Goal: Task Accomplishment & Management: Complete application form

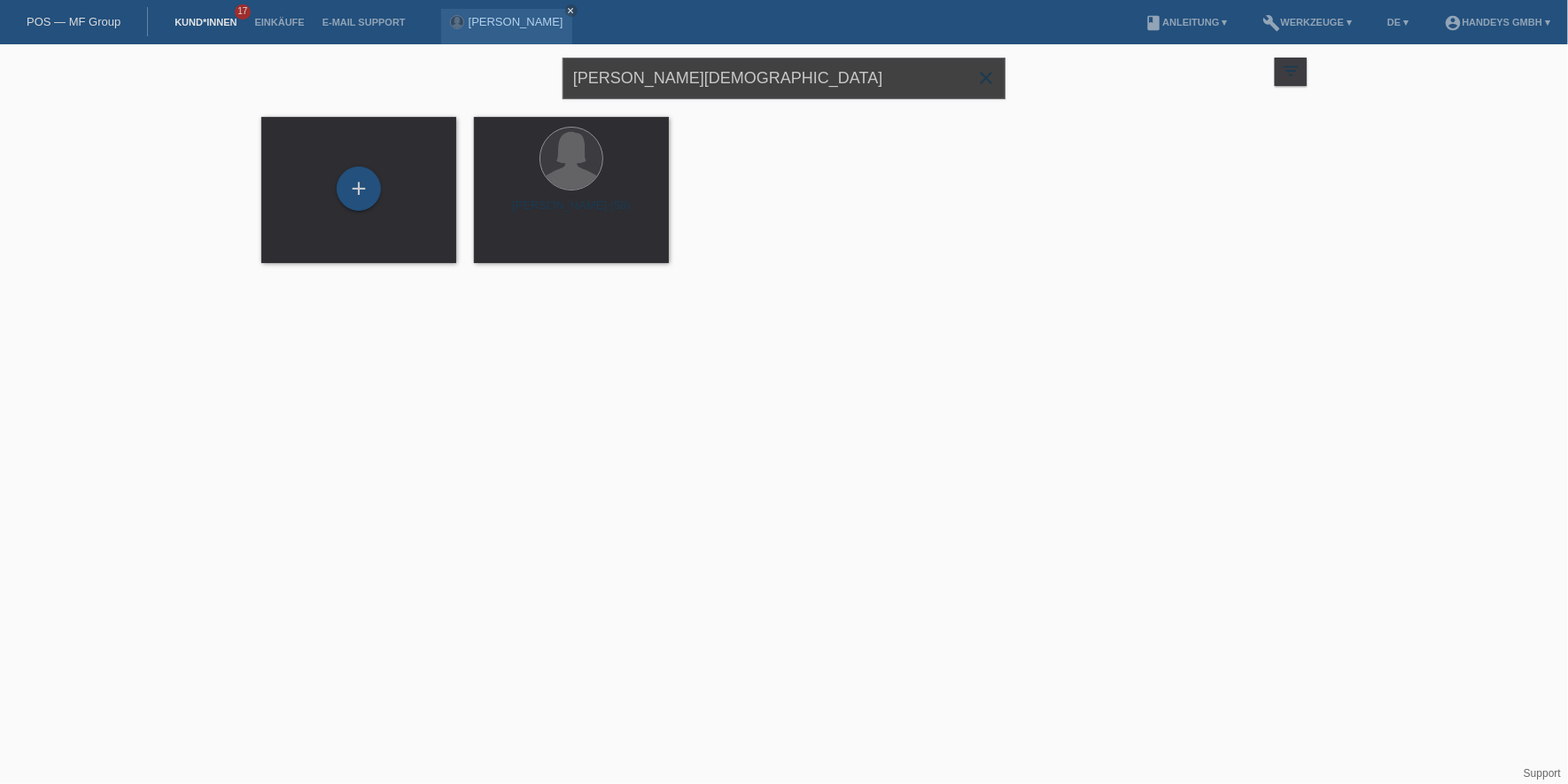
click at [538, 73] on div "KATYA HRISTOVA close filter_list view_module Alle Kund*innen anzeigen star Mark…" at bounding box center [784, 76] width 1063 height 64
click at [642, 60] on input "text" at bounding box center [784, 78] width 443 height 41
type input "cariddi"
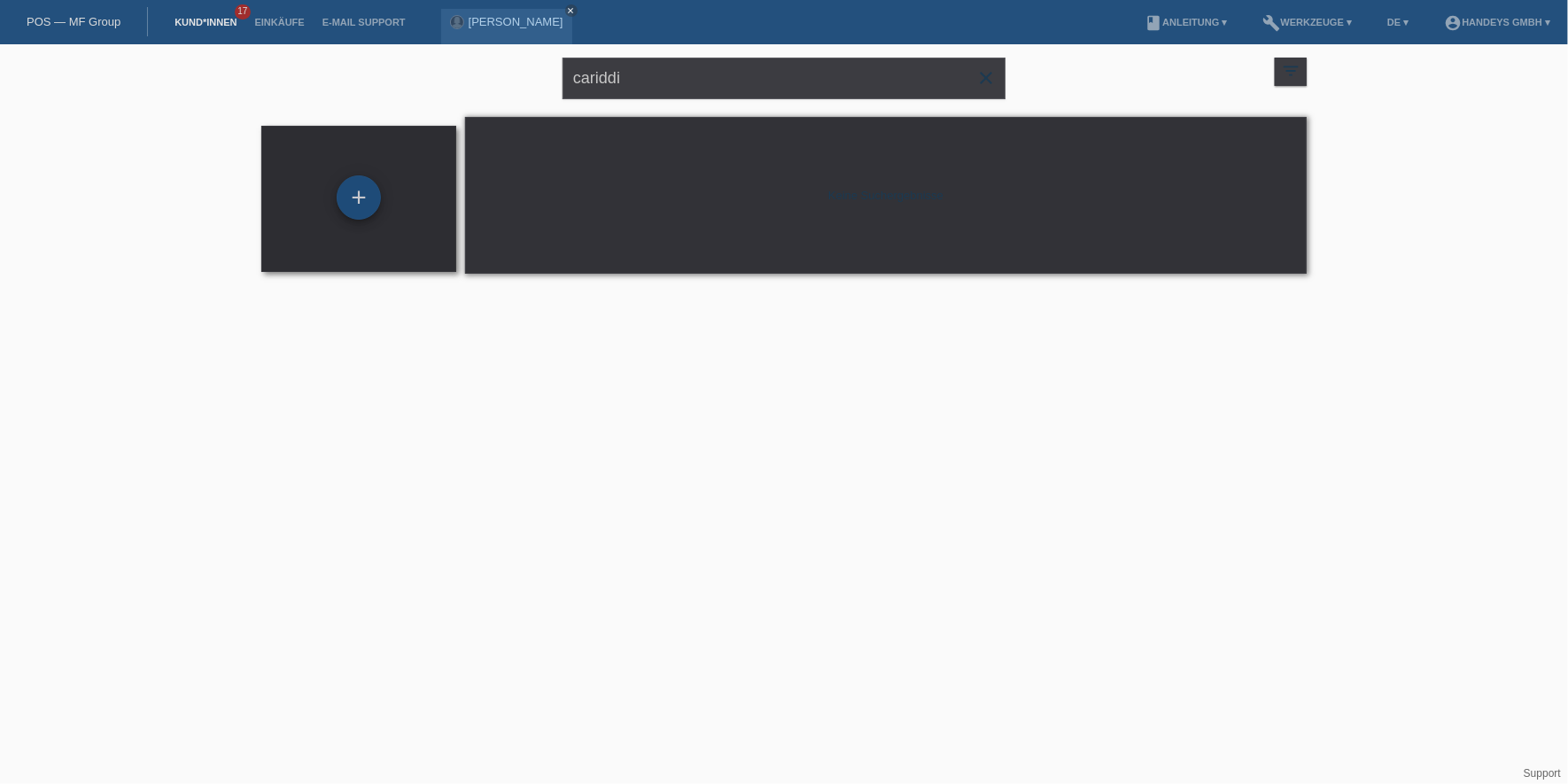
click at [363, 190] on div "+" at bounding box center [359, 197] width 44 height 44
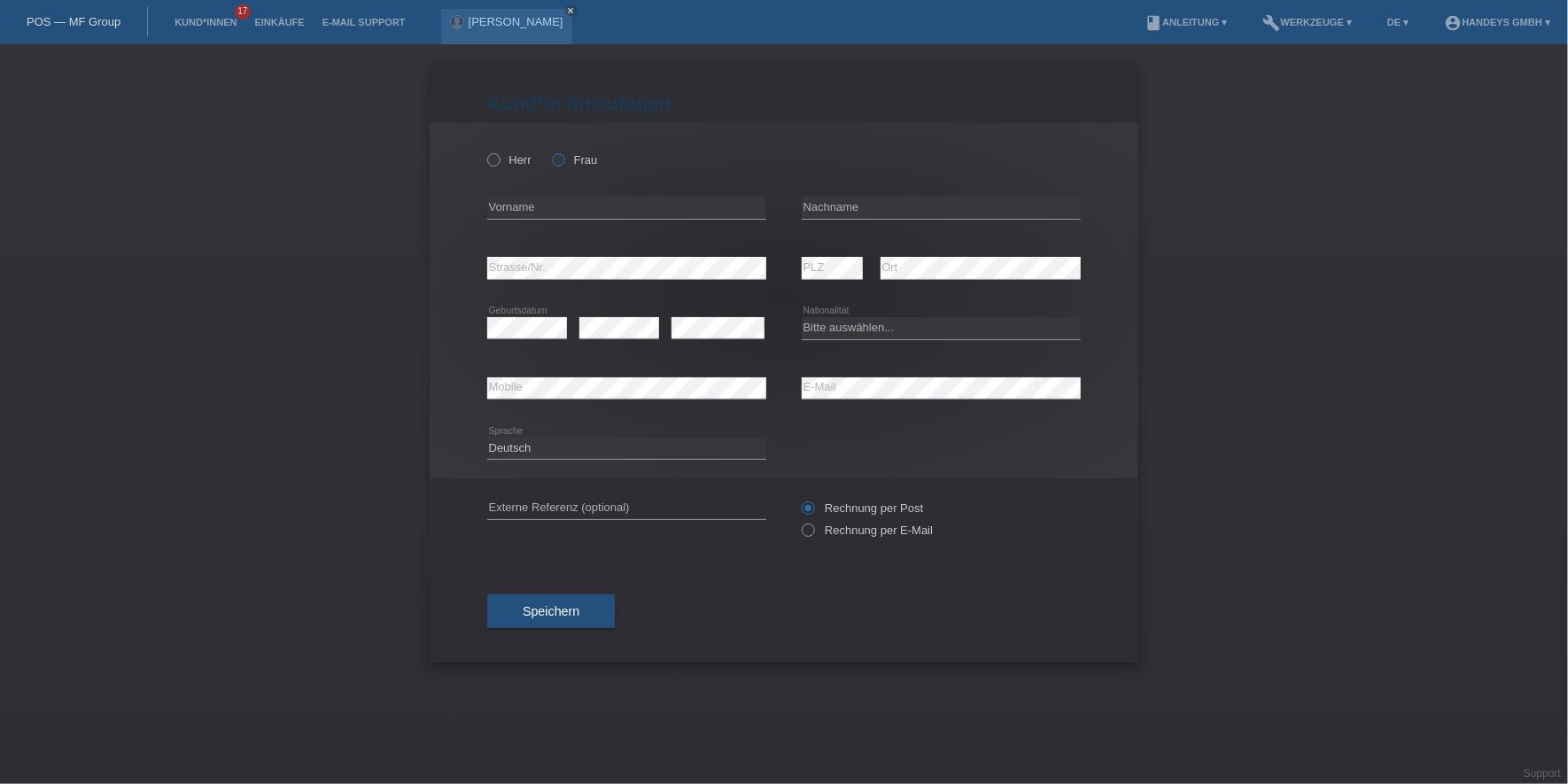
click at [549, 150] on icon at bounding box center [549, 150] width 0 height 0
click at [559, 161] on input "Frau" at bounding box center [558, 159] width 11 height 11
radio input "true"
click at [545, 204] on input "text" at bounding box center [626, 207] width 279 height 22
type input "Stefania"
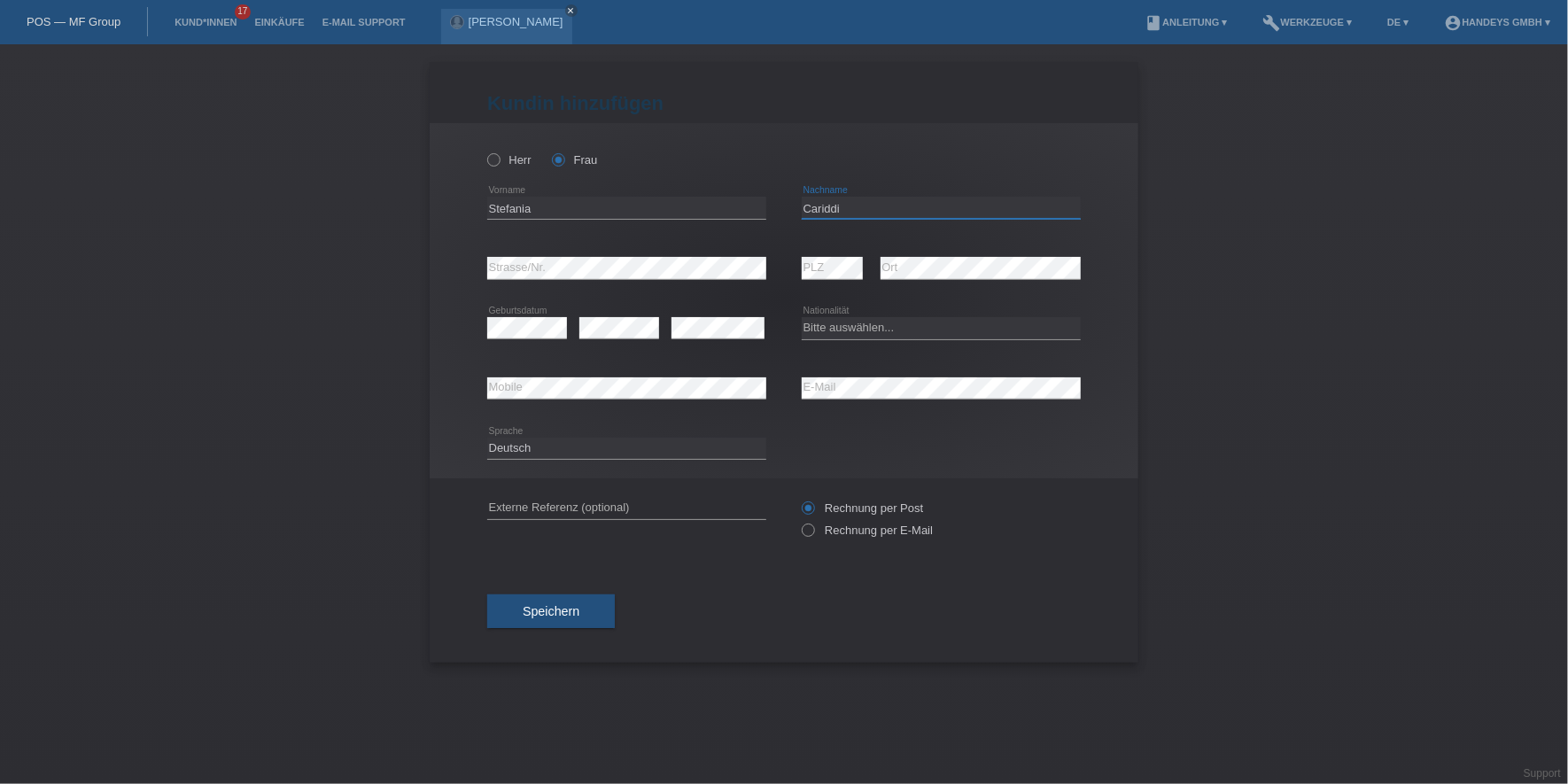
type input "Cariddi"
click at [539, 339] on div "error Geburtsdatum" at bounding box center [526, 328] width 79 height 60
select select "CH"
click at [558, 504] on input "text" at bounding box center [626, 507] width 279 height 22
type input "DERYA"
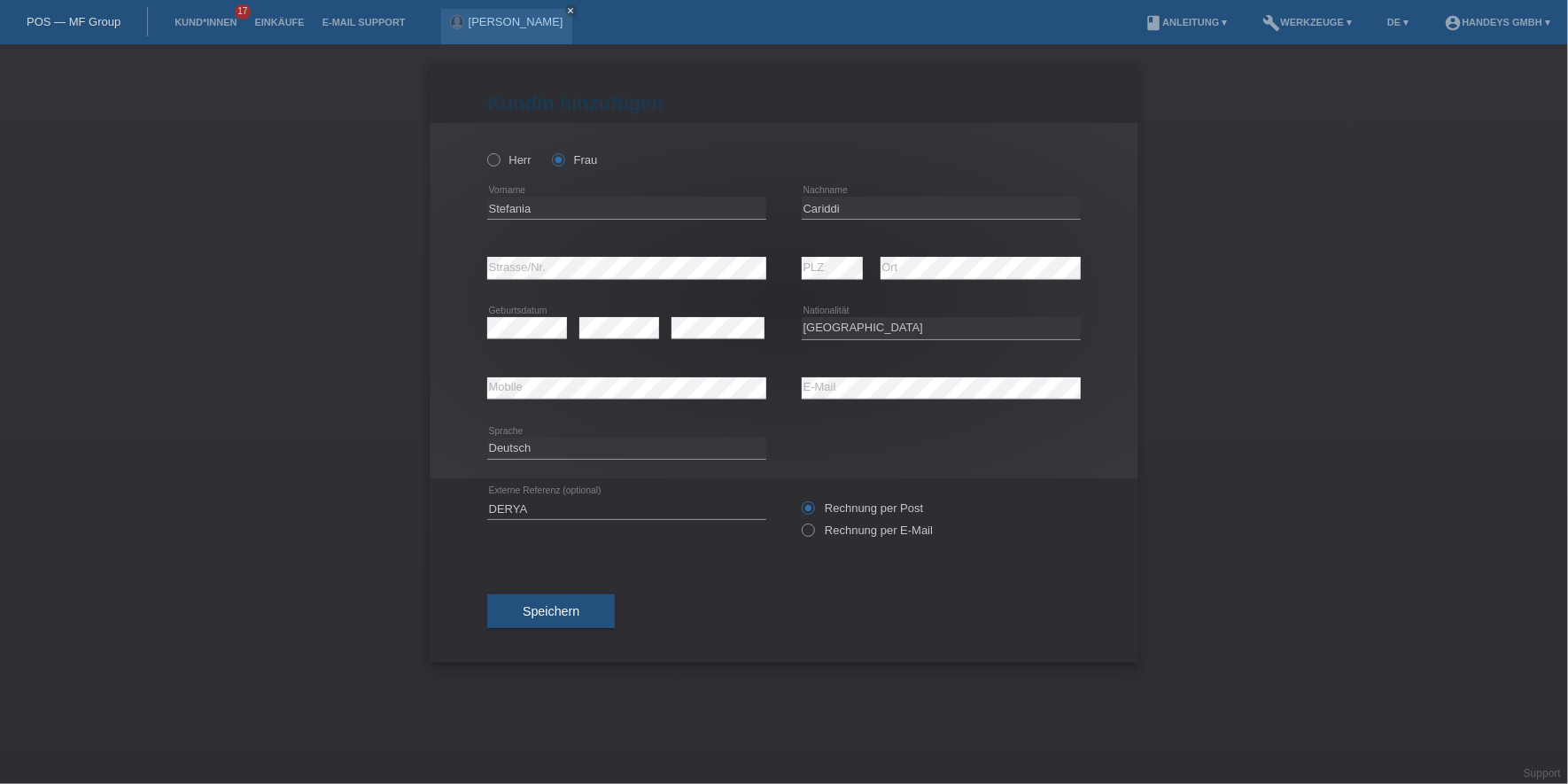
click at [396, 491] on div "Kund*in hinzufügen Kunde hinzufügen Kundin hinzufügen Herr Frau Stefania error …" at bounding box center [784, 414] width 1568 height 740
click at [549, 626] on button "Speichern" at bounding box center [550, 611] width 127 height 34
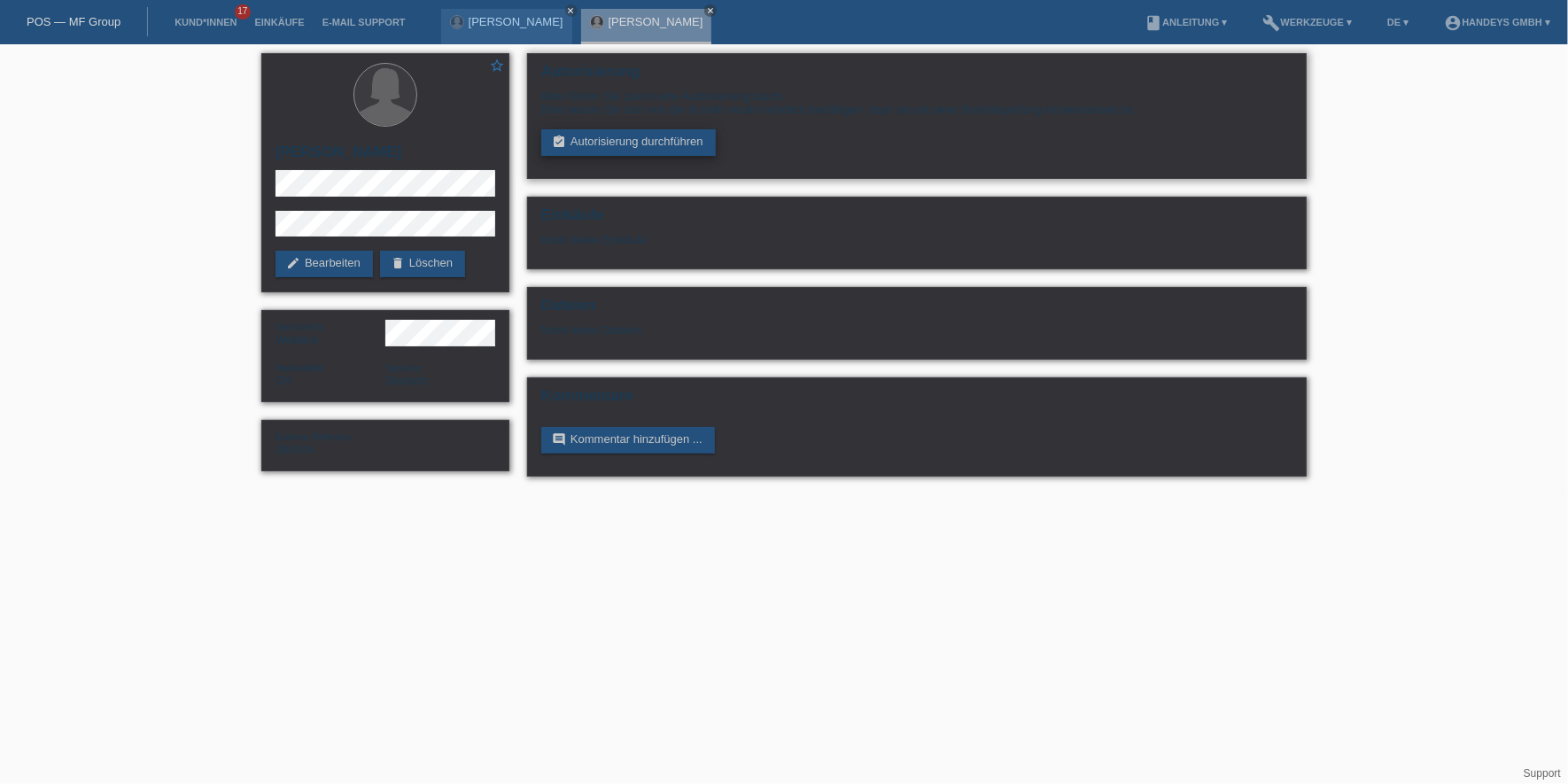
click at [630, 138] on link "assignment_turned_in Autorisierung durchführen" at bounding box center [628, 143] width 174 height 27
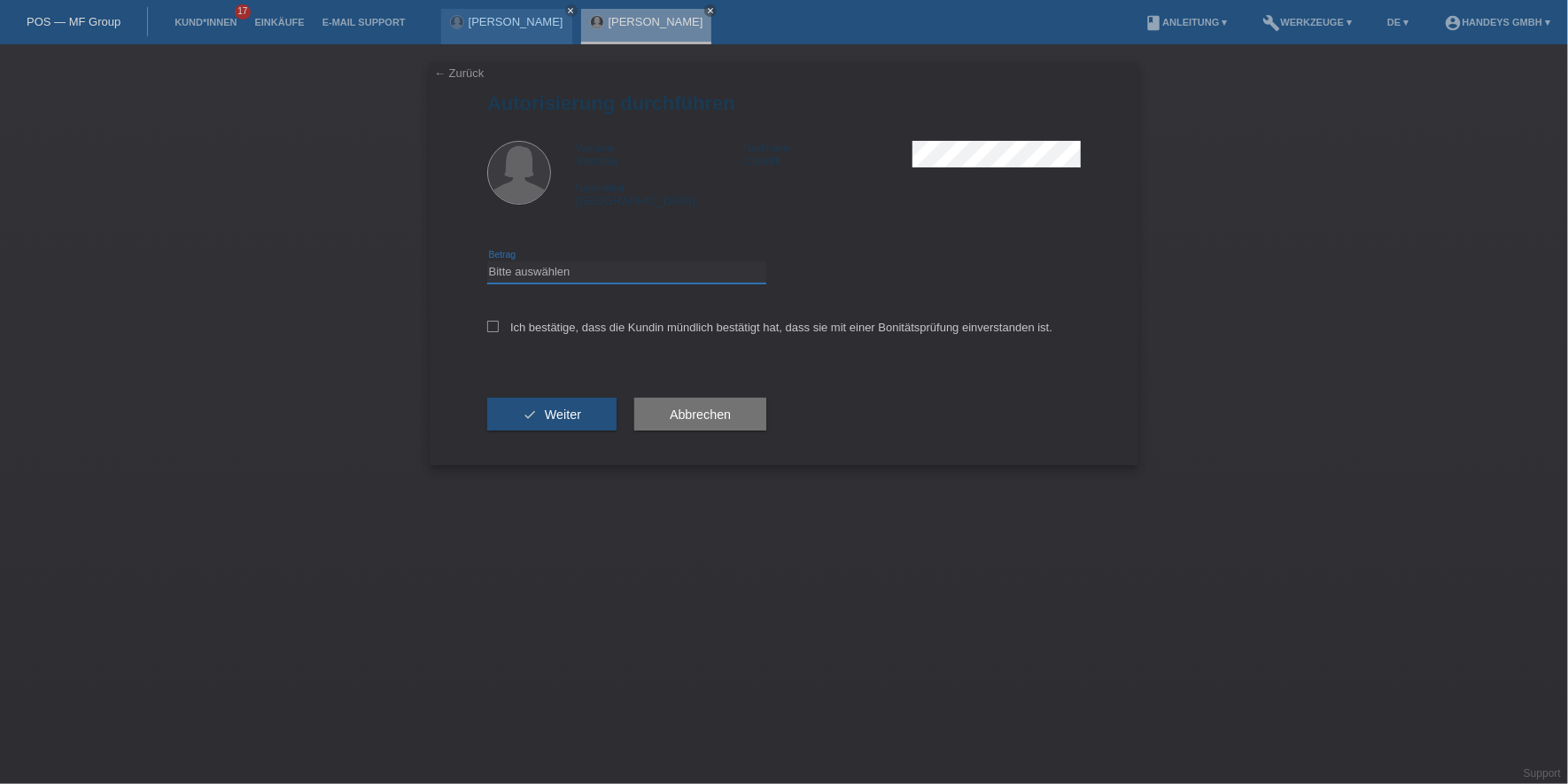
click at [592, 269] on select "Bitte auswählen CHF 1.00 - CHF 499.00 CHF 500.00 - CHF 1'999.00 CHF 2'000.00 - …" at bounding box center [626, 272] width 279 height 21
select select "3"
click at [487, 261] on select "Bitte auswählen CHF 1.00 - CHF 499.00 CHF 500.00 - CHF 1'999.00 CHF 2'000.00 - …" at bounding box center [626, 272] width 279 height 21
click at [573, 321] on label "Ich bestätige, dass die Kundin mündlich bestätigt hat, dass sie mit einer Bonit…" at bounding box center [770, 327] width 565 height 13
click at [499, 321] on input "Ich bestätige, dass die Kundin mündlich bestätigt hat, dass sie mit einer Bonit…" at bounding box center [493, 326] width 11 height 11
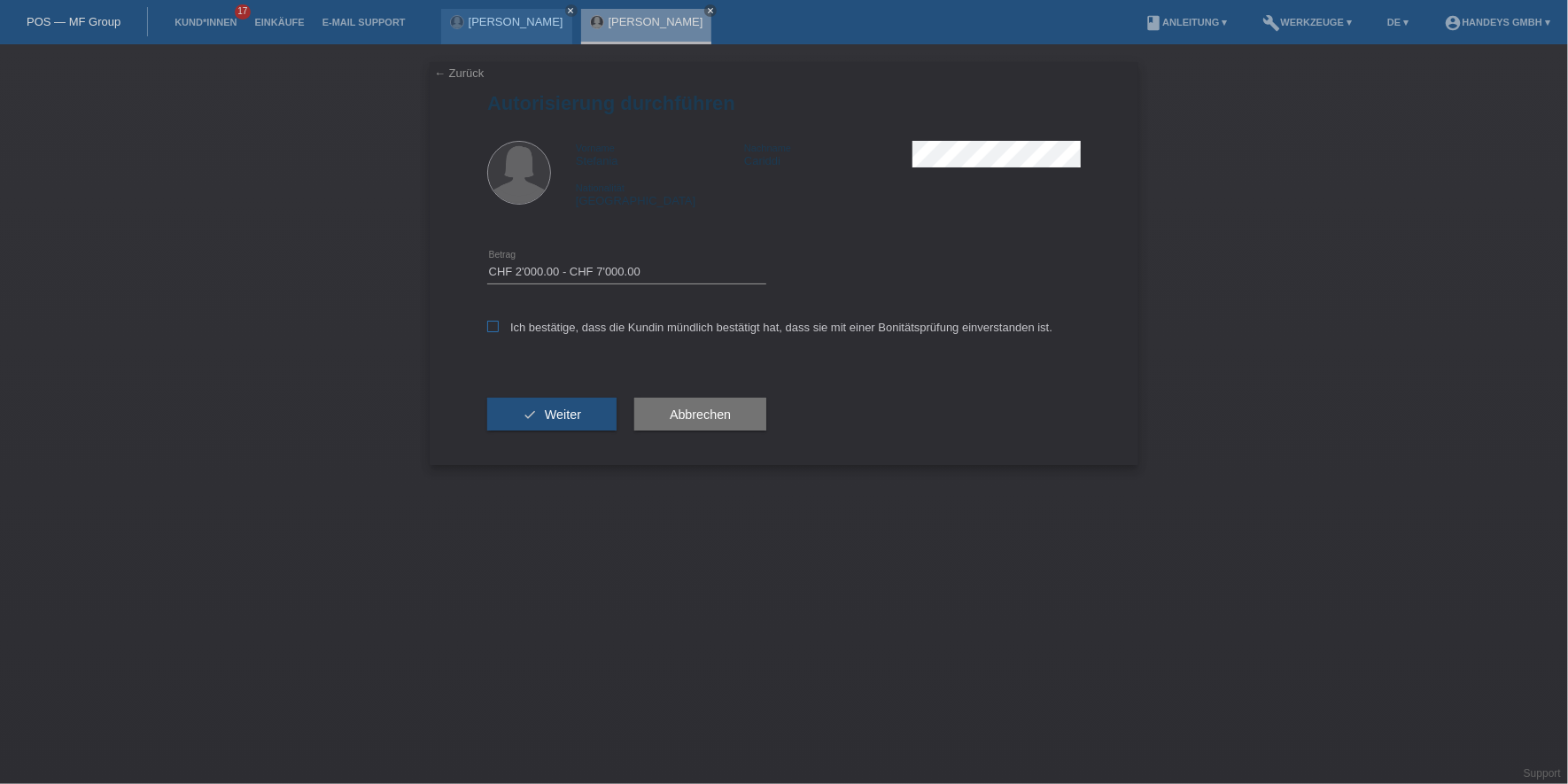
checkbox input "true"
click at [523, 409] on button "check Weiter" at bounding box center [551, 414] width 129 height 34
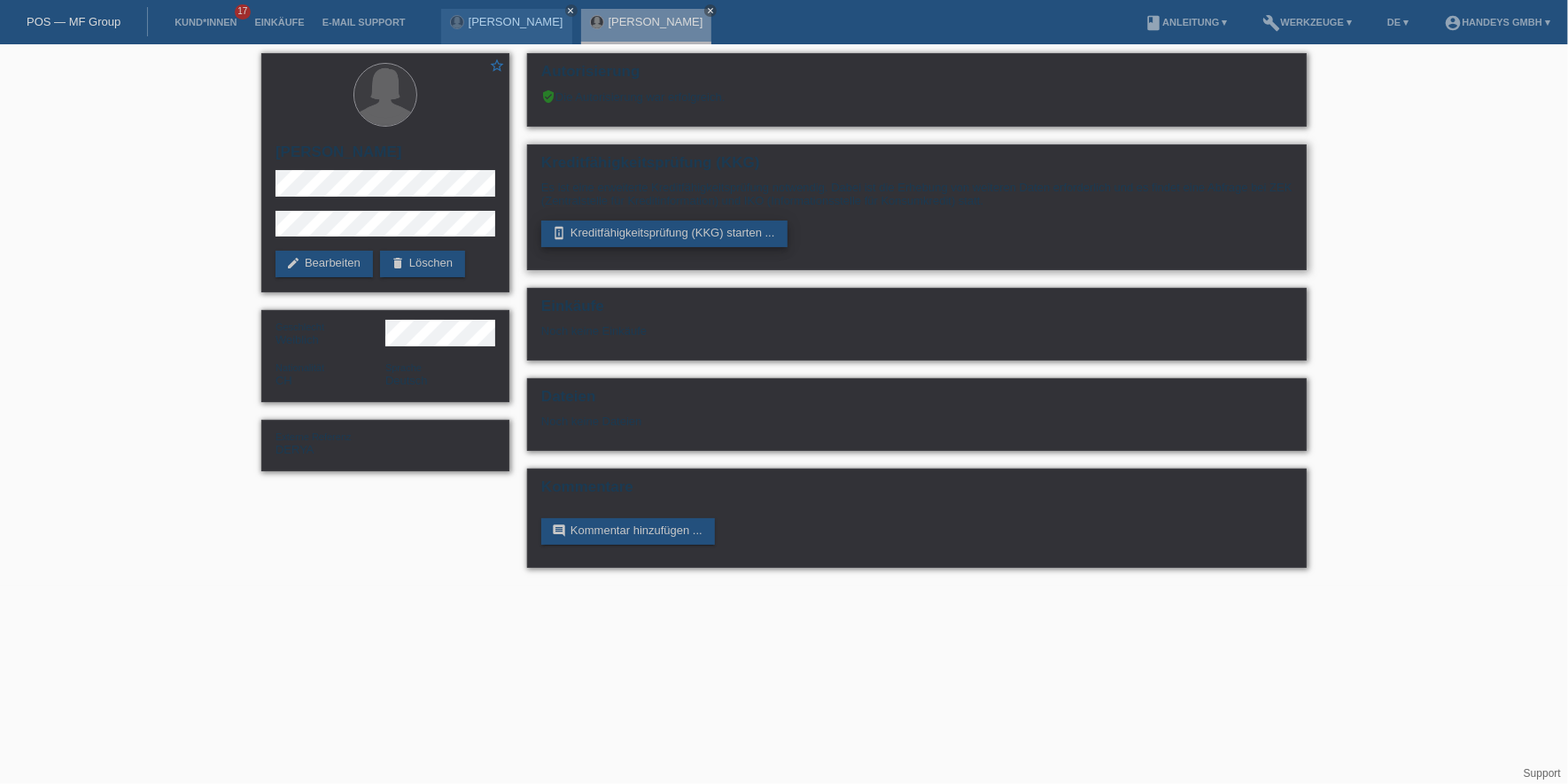
click at [643, 232] on link "perm_device_information Kreditfähigkeitsprüfung (KKG) starten ..." at bounding box center [663, 234] width 246 height 27
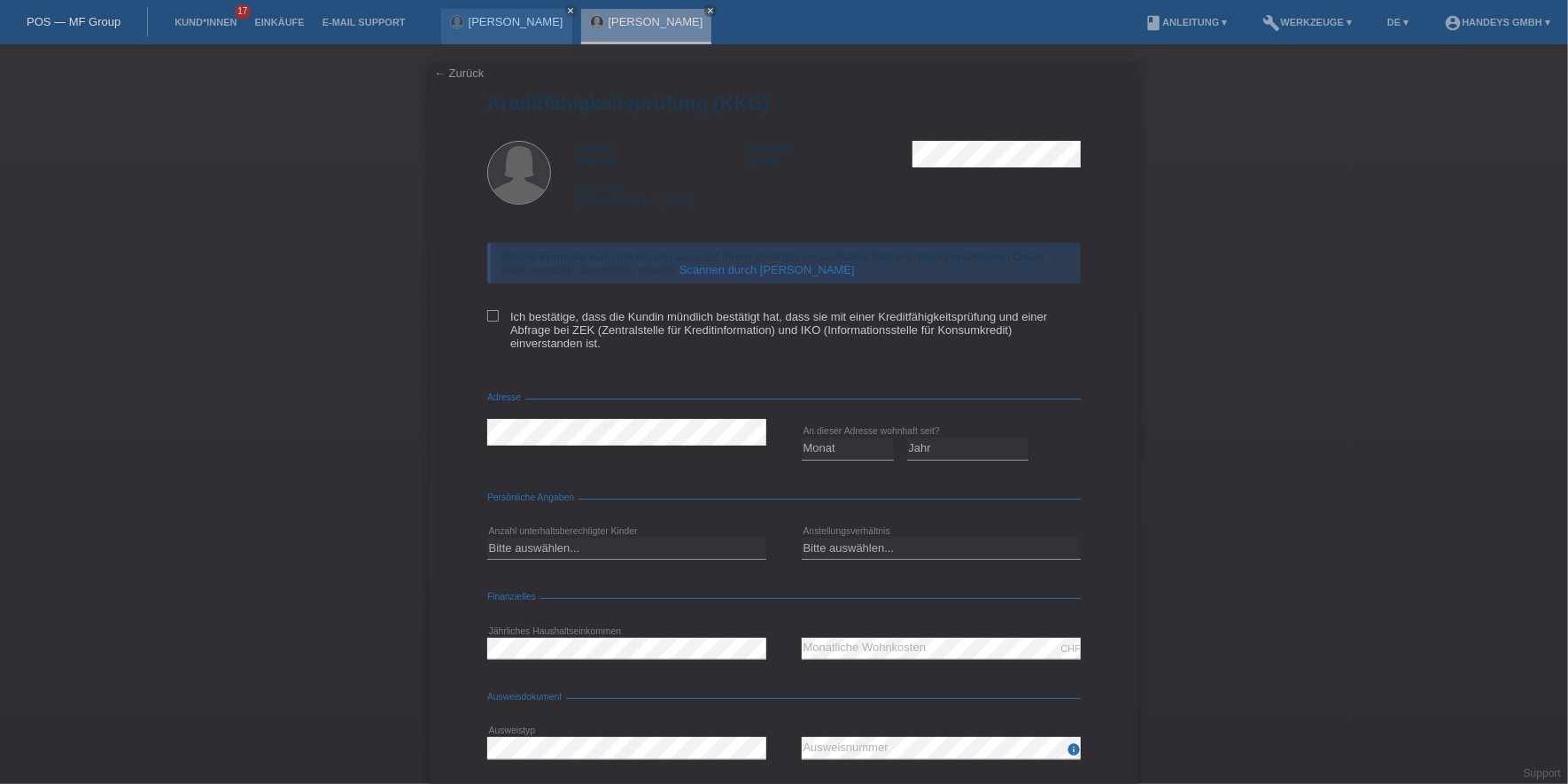
click at [741, 269] on link "Scannen durch Kundin" at bounding box center [767, 270] width 175 height 13
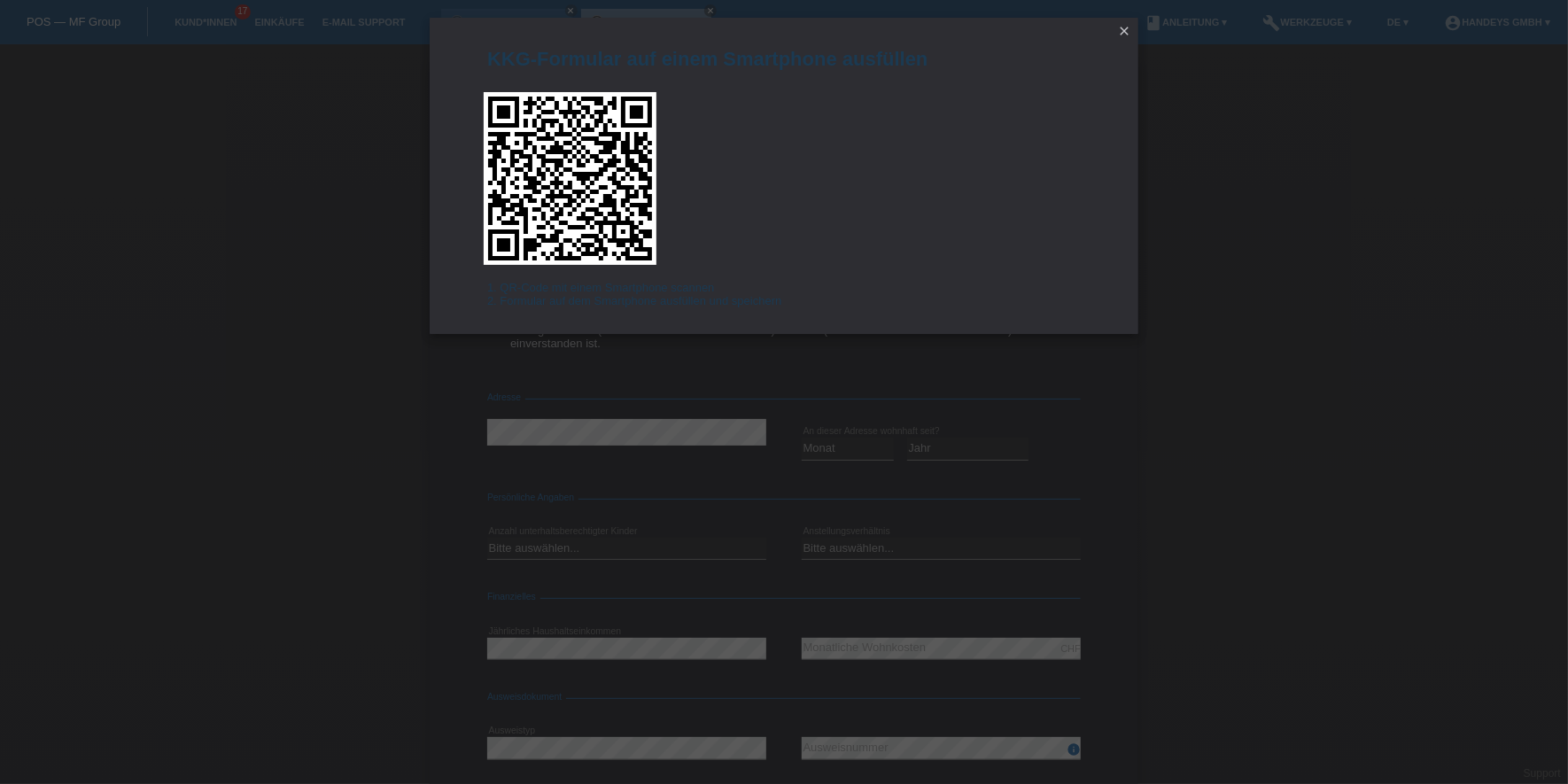
click at [1120, 31] on icon "close" at bounding box center [1124, 31] width 14 height 14
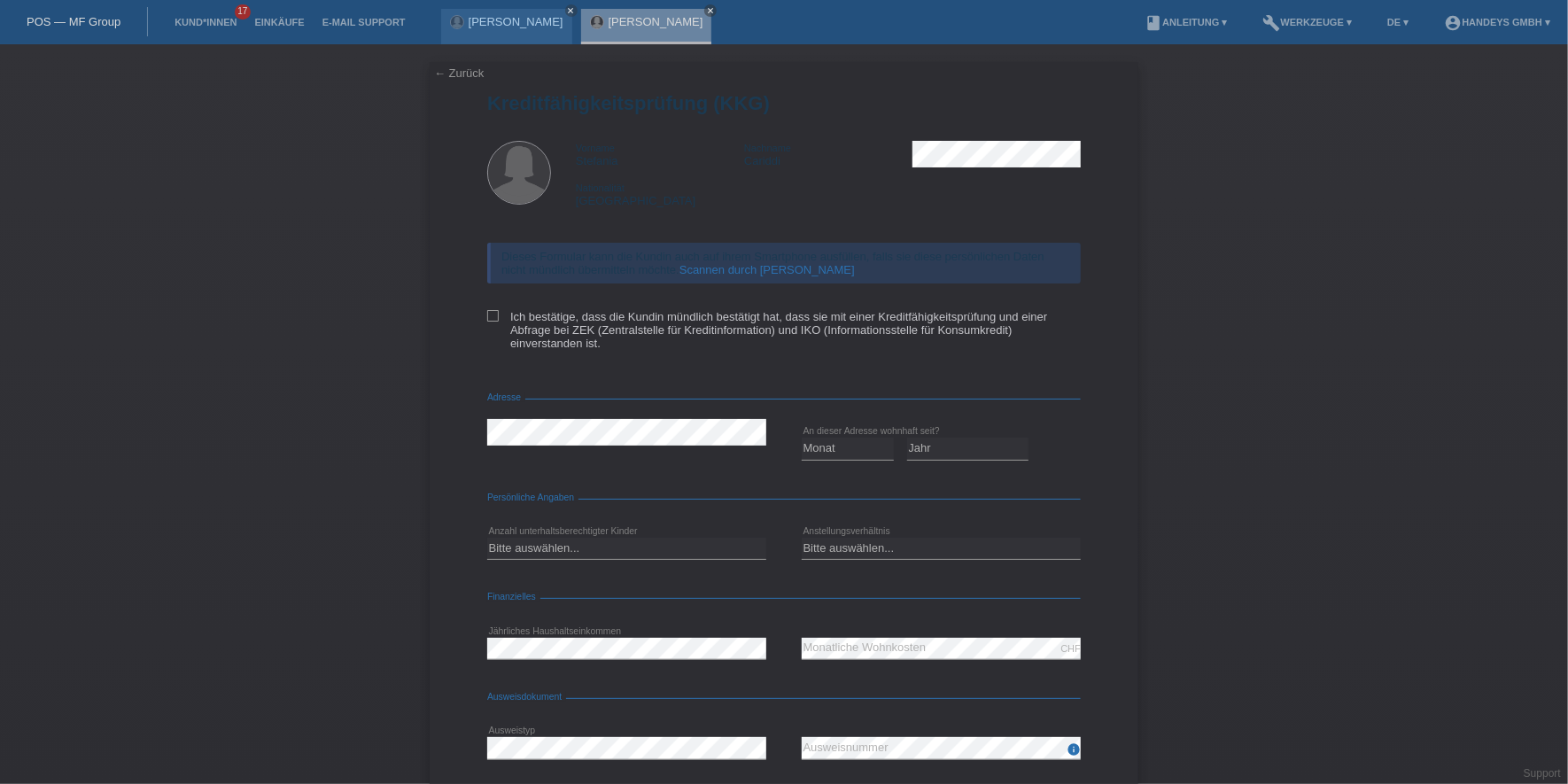
click at [452, 74] on link "← Zurück" at bounding box center [459, 73] width 50 height 13
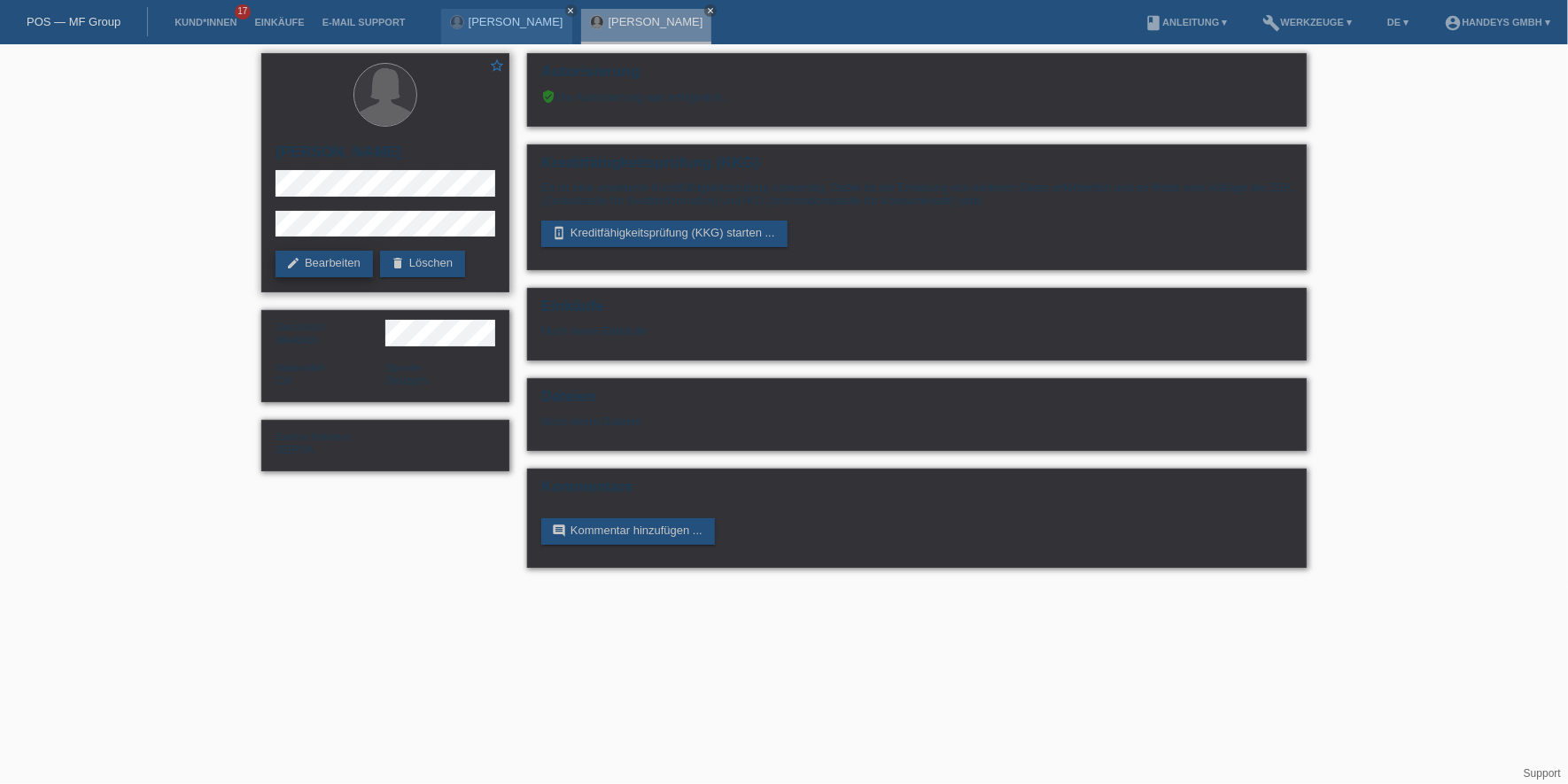
click at [315, 258] on link "edit Bearbeiten" at bounding box center [325, 264] width 98 height 27
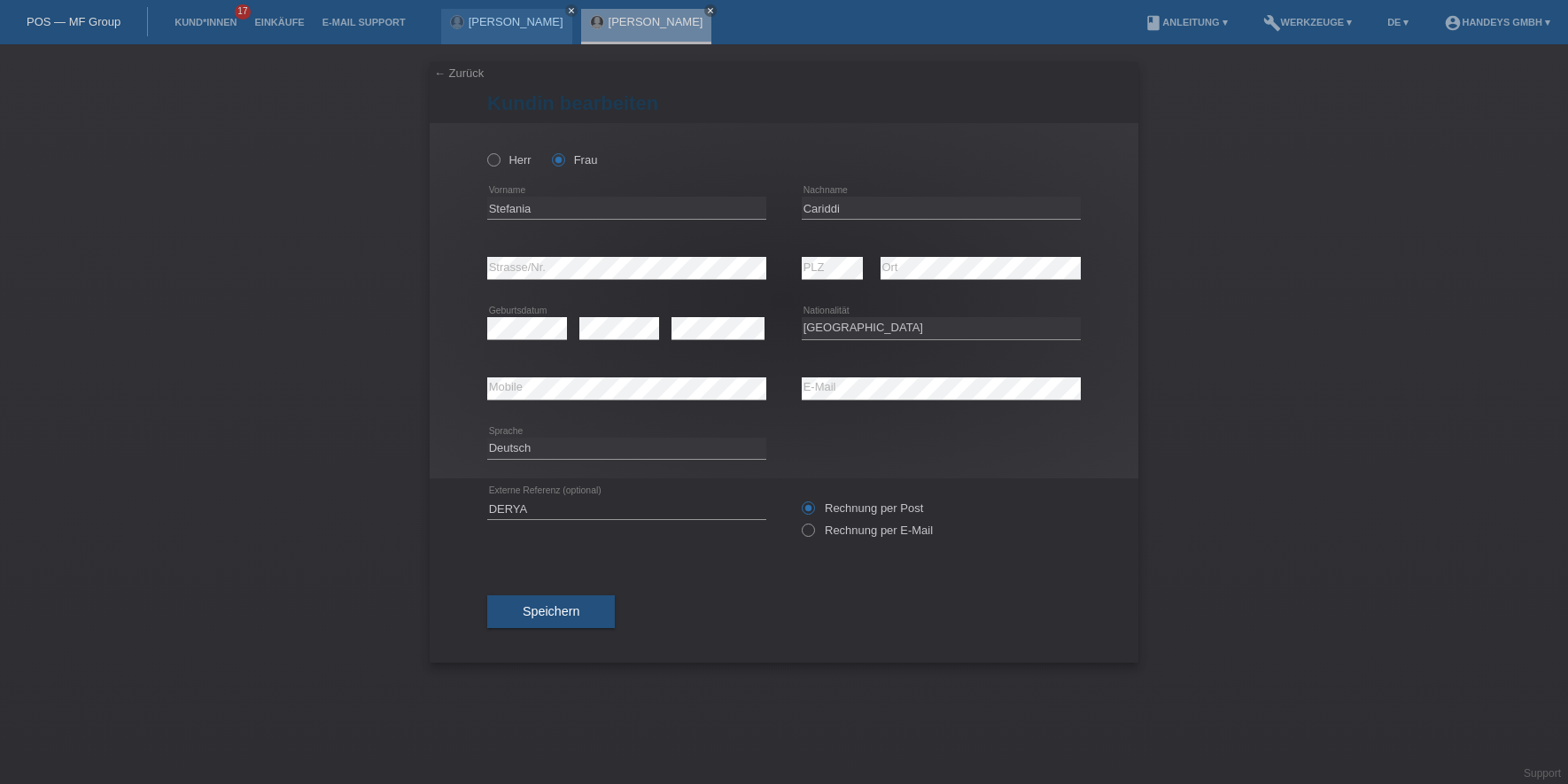
select select "CH"
click at [509, 215] on input "Stefania" at bounding box center [626, 207] width 279 height 22
click at [510, 204] on input "Stefania" at bounding box center [626, 207] width 279 height 22
click at [511, 204] on input "Stefania" at bounding box center [626, 207] width 279 height 22
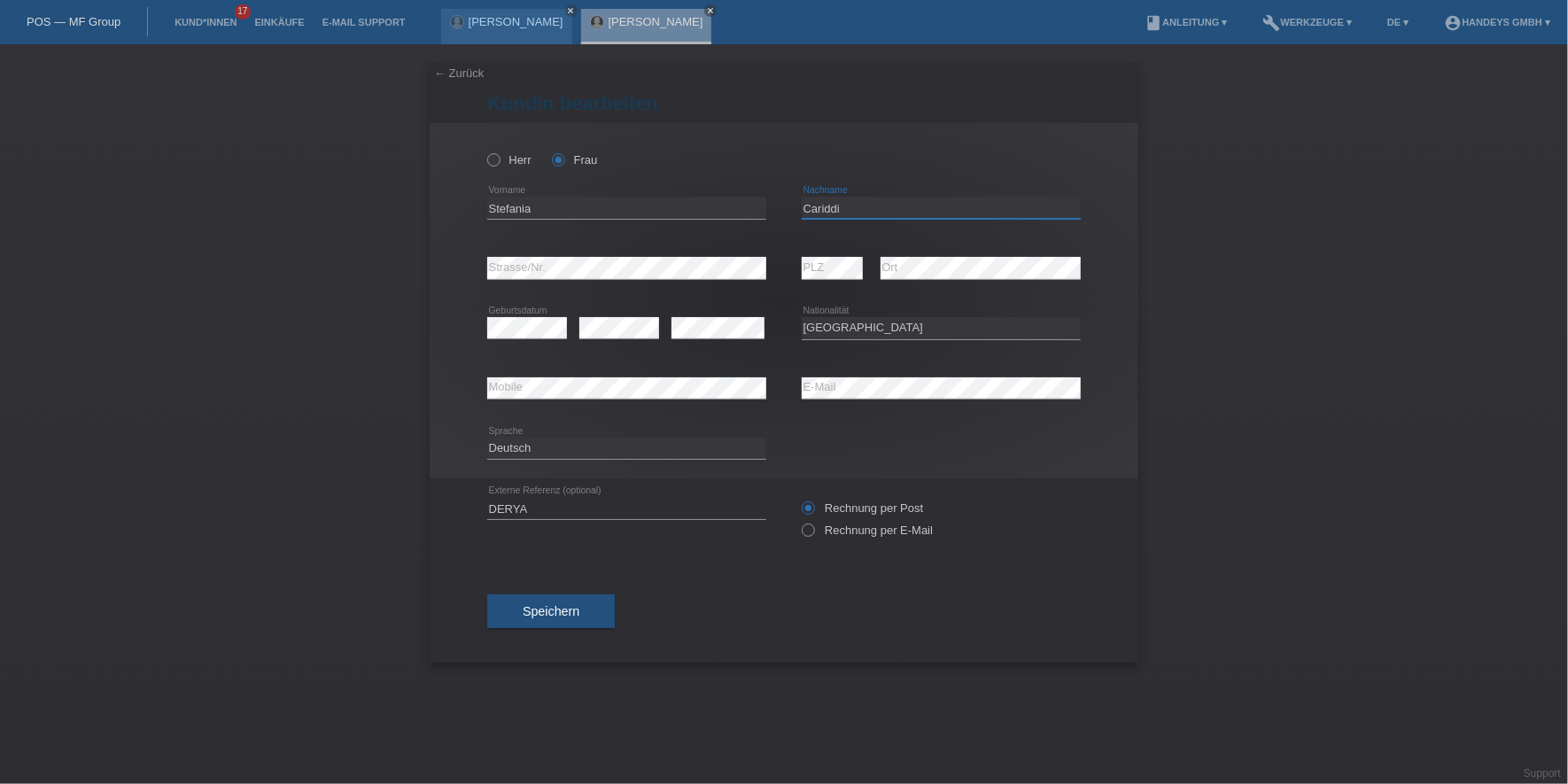
click at [826, 206] on input "Cariddi" at bounding box center [940, 207] width 279 height 22
click at [443, 266] on div "Herr Frau Stefania error Vorname" at bounding box center [784, 301] width 708 height 355
click at [741, 382] on div "error Mobile error E-Mail" at bounding box center [784, 389] width 594 height 60
click at [511, 397] on div "error Mobile" at bounding box center [626, 389] width 279 height 23
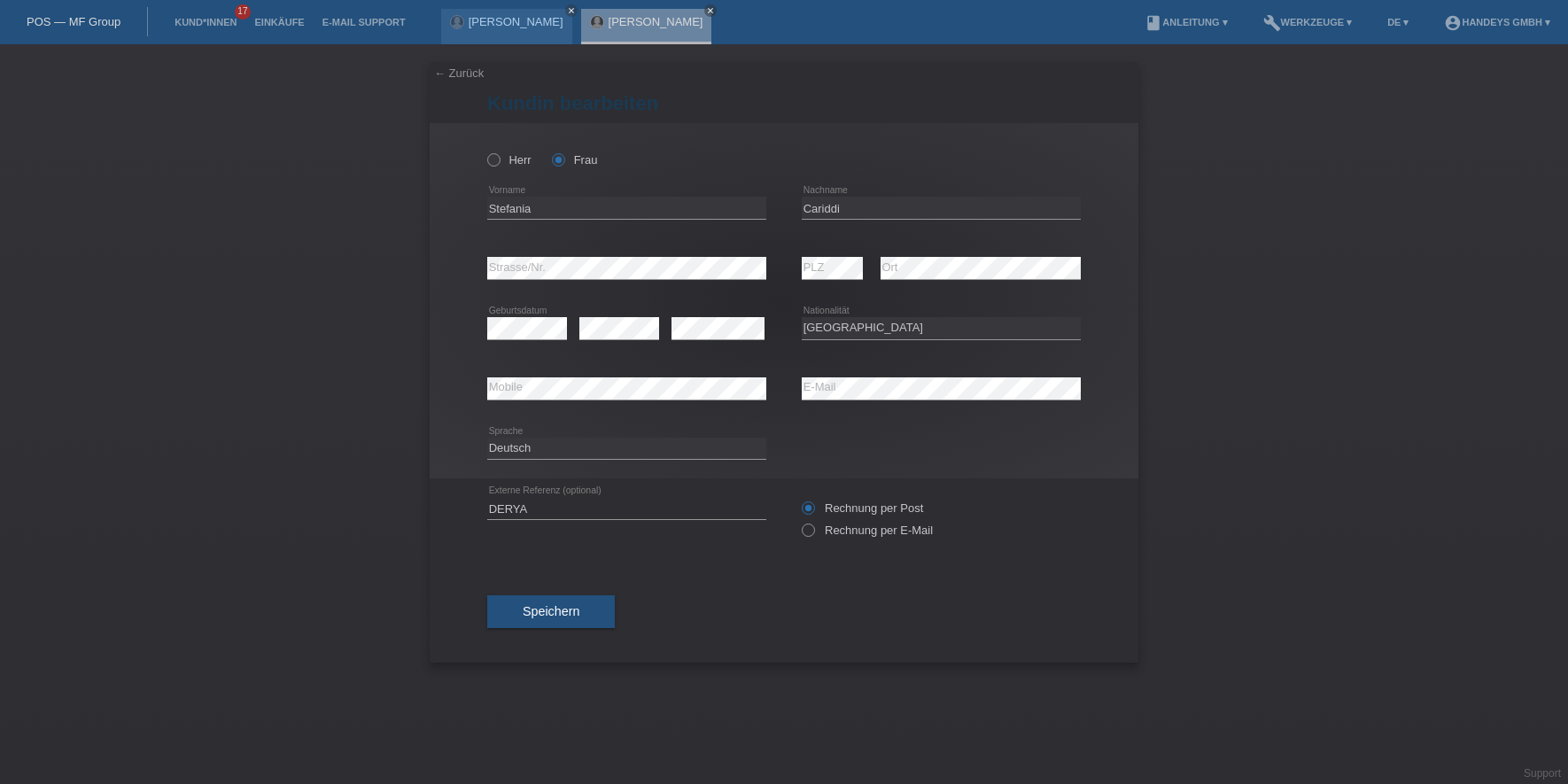
select select "CH"
click at [575, 612] on span "Speichern" at bounding box center [550, 611] width 56 height 14
